Goal: Learn about a topic

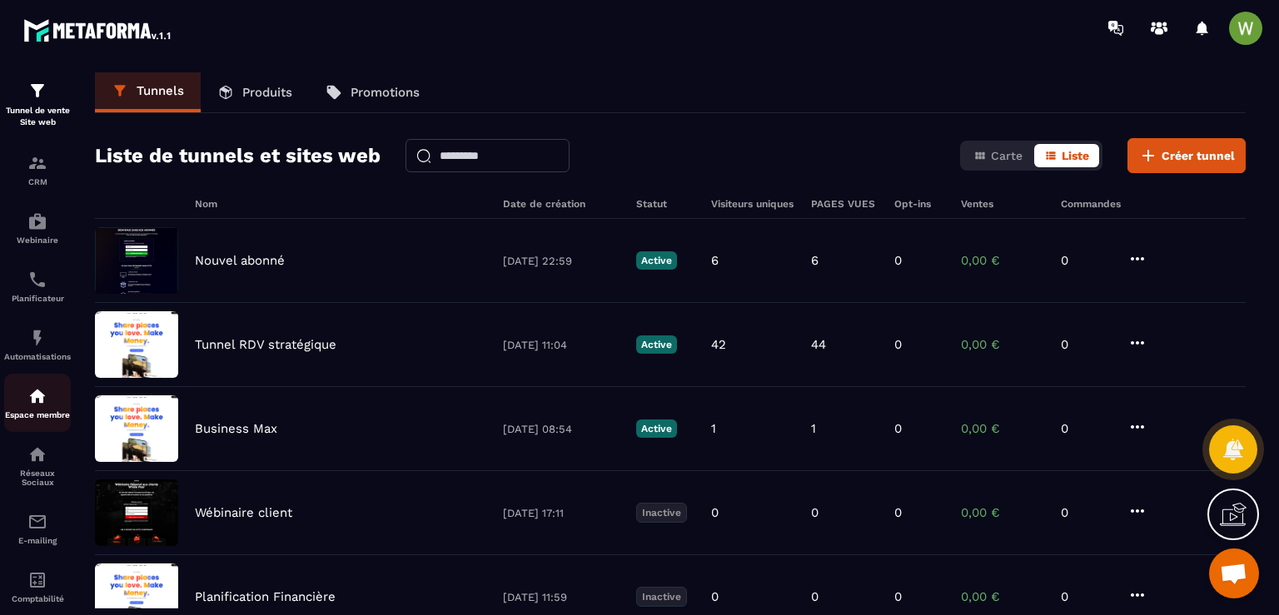
scroll to position [36, 0]
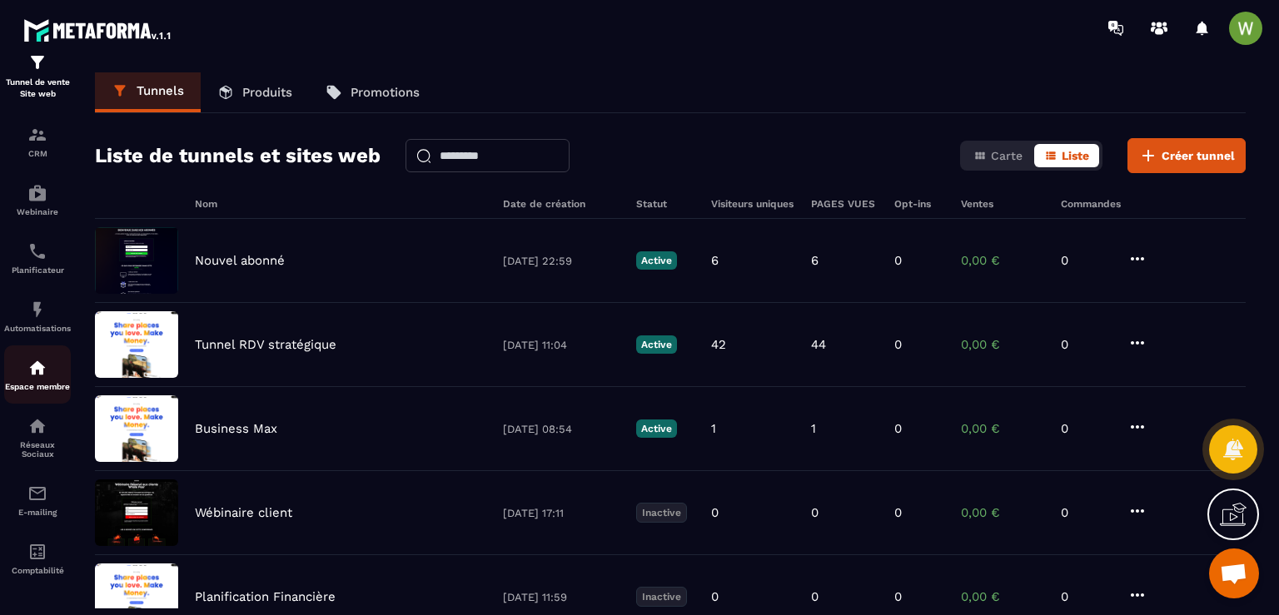
click at [19, 368] on div "Espace membre" at bounding box center [37, 374] width 67 height 33
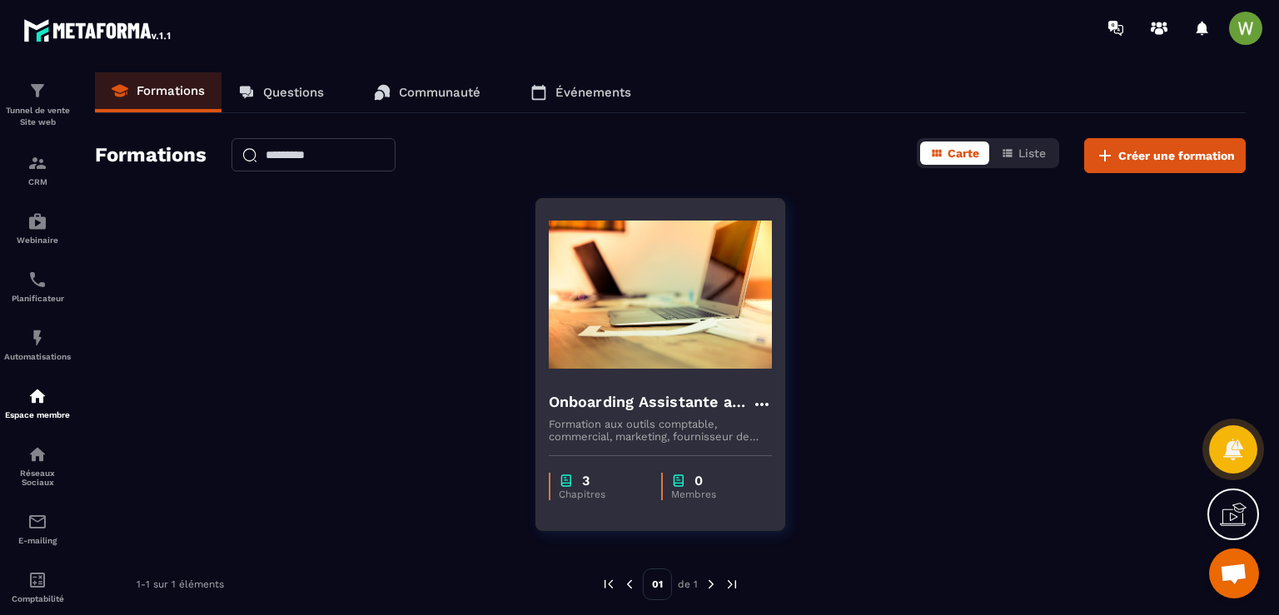
click at [658, 391] on h4 "Onboarding Assistante administrative et commerciale" at bounding box center [650, 401] width 203 height 23
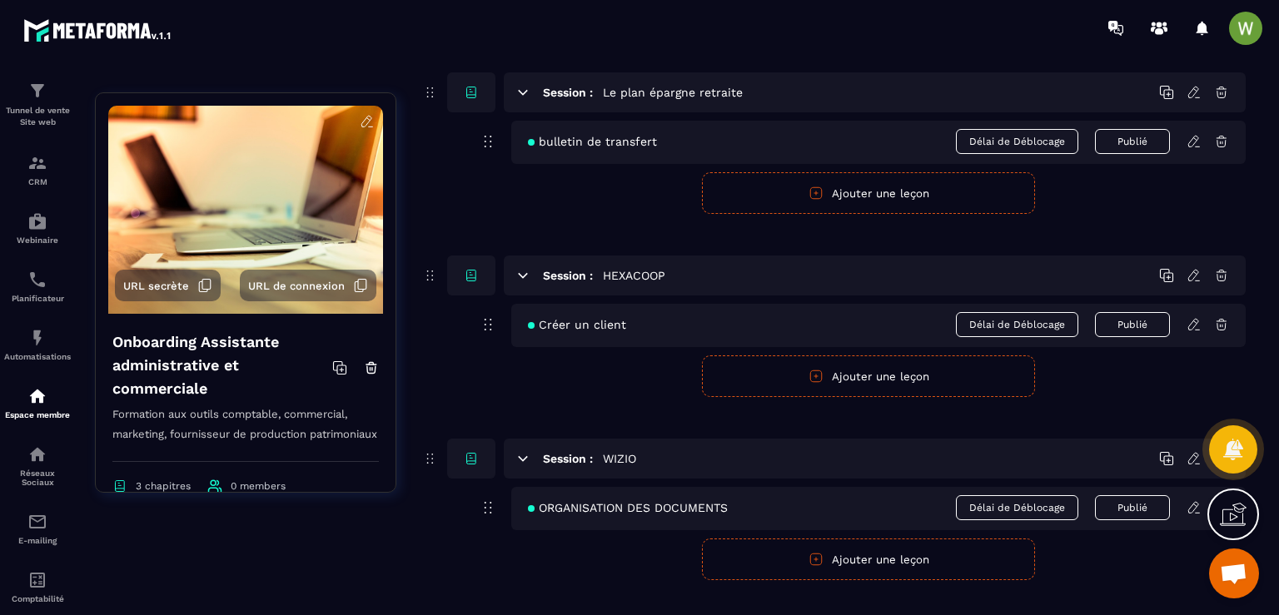
scroll to position [166, 0]
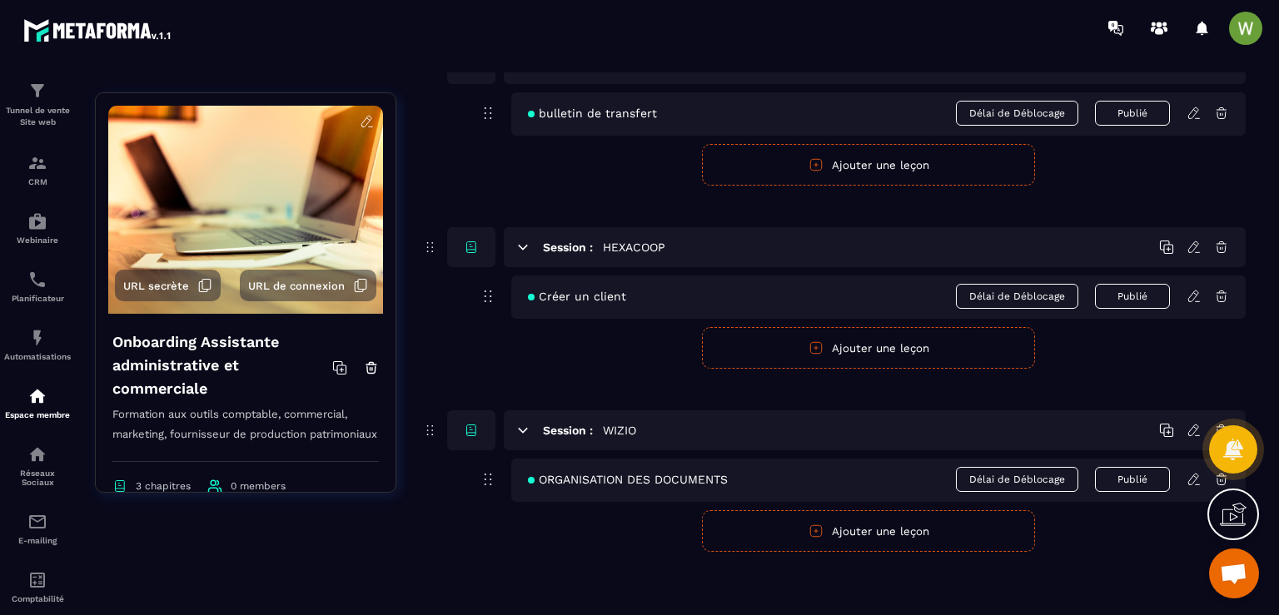
click at [708, 491] on div "ORGANISATION DES DOCUMENTS Délai de Déblocage Publié" at bounding box center [878, 480] width 734 height 43
click at [521, 430] on icon at bounding box center [523, 430] width 9 height 4
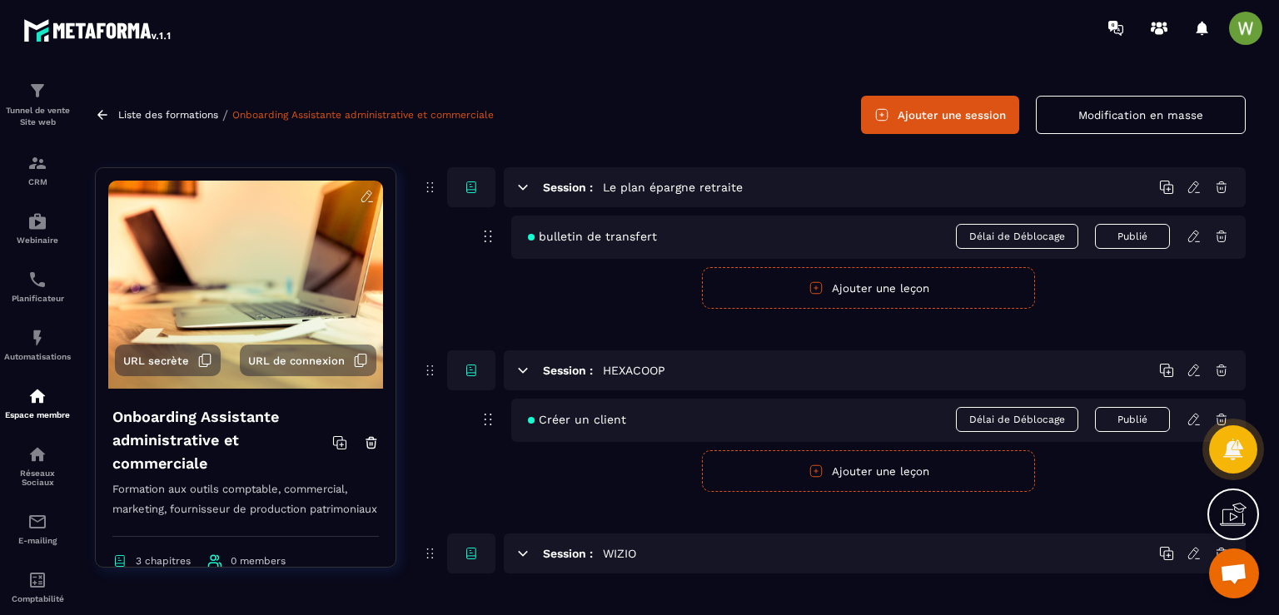
click at [525, 558] on icon at bounding box center [522, 553] width 15 height 15
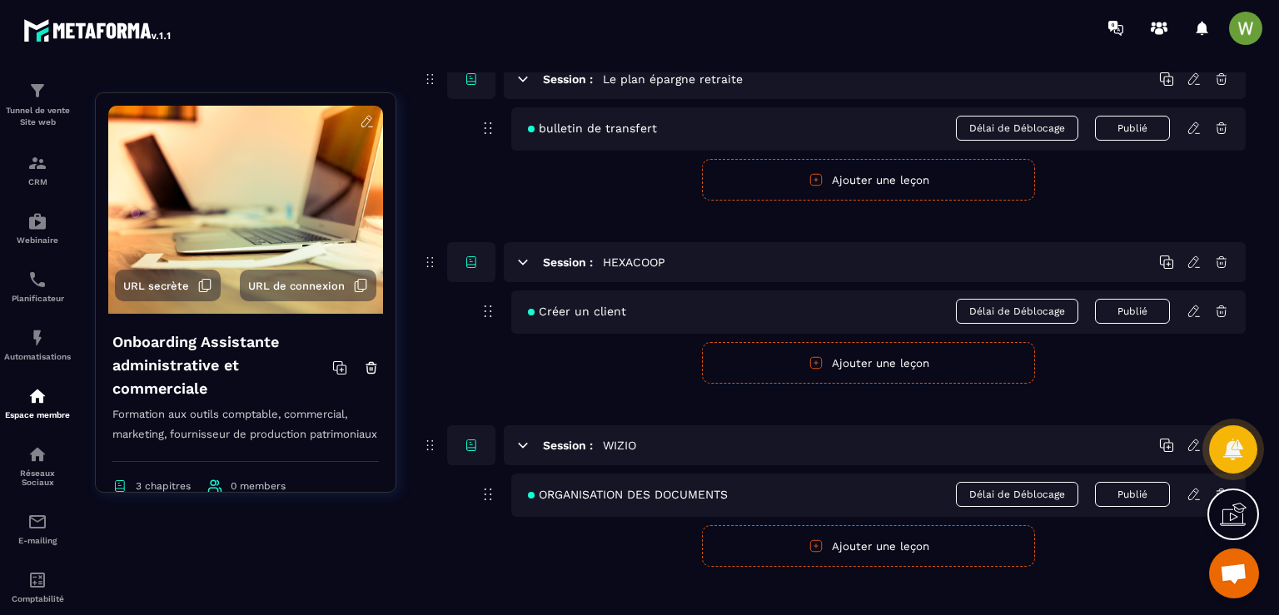
scroll to position [166, 0]
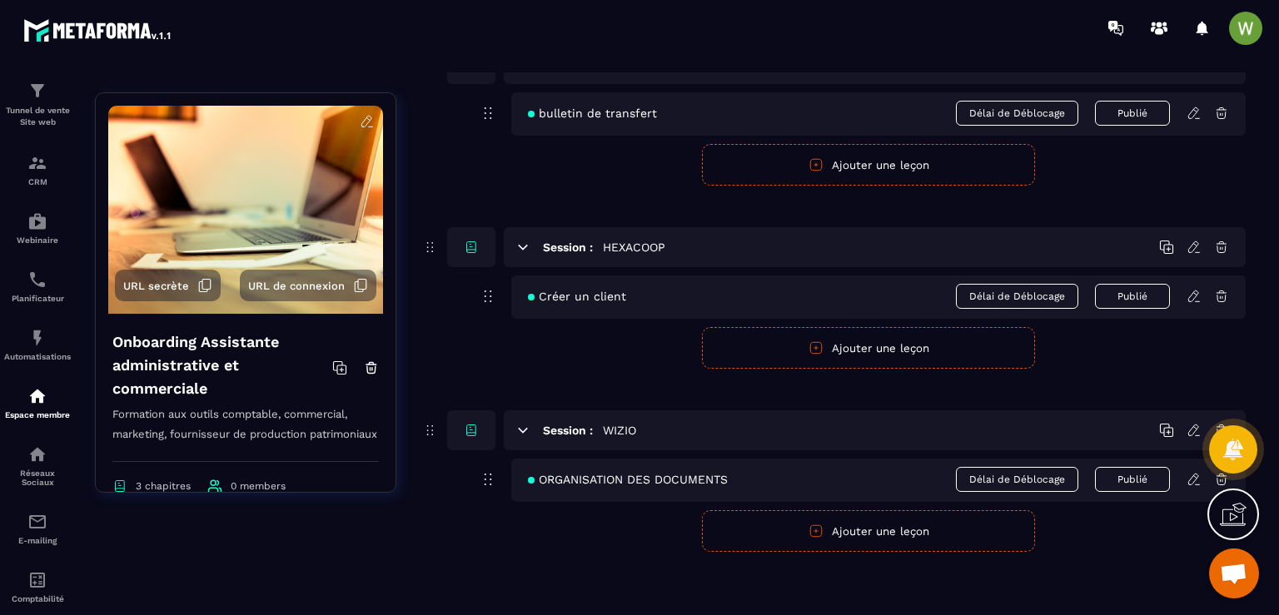
click at [583, 481] on span "ORGANISATION DES DOCUMENTS" at bounding box center [628, 479] width 200 height 13
